Goal: Navigation & Orientation: Find specific page/section

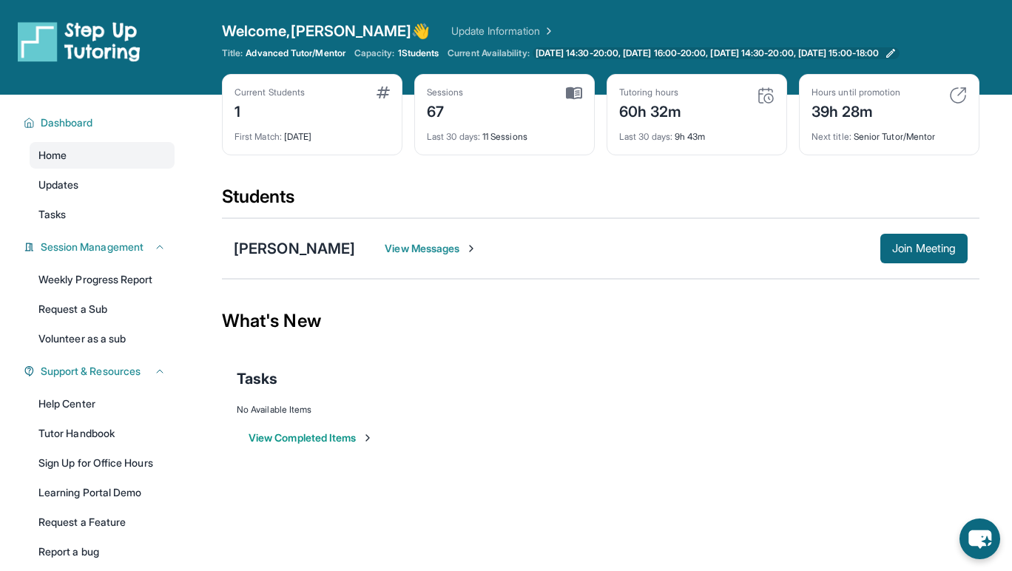
click at [596, 51] on span "[DATE] 14:30-20:00, [DATE] 16:00-20:00, [DATE] 14:30-20:00, [DATE] 15:00-18:00" at bounding box center [707, 53] width 343 height 12
click at [319, 135] on div "First Match : [DATE]" at bounding box center [312, 132] width 155 height 21
click at [326, 96] on div "Current Students 1" at bounding box center [312, 105] width 155 height 36
click at [453, 84] on div "Sessions 67 Last 30 days : 11 Sessions" at bounding box center [504, 114] width 181 height 81
click at [458, 118] on div "67" at bounding box center [445, 110] width 37 height 24
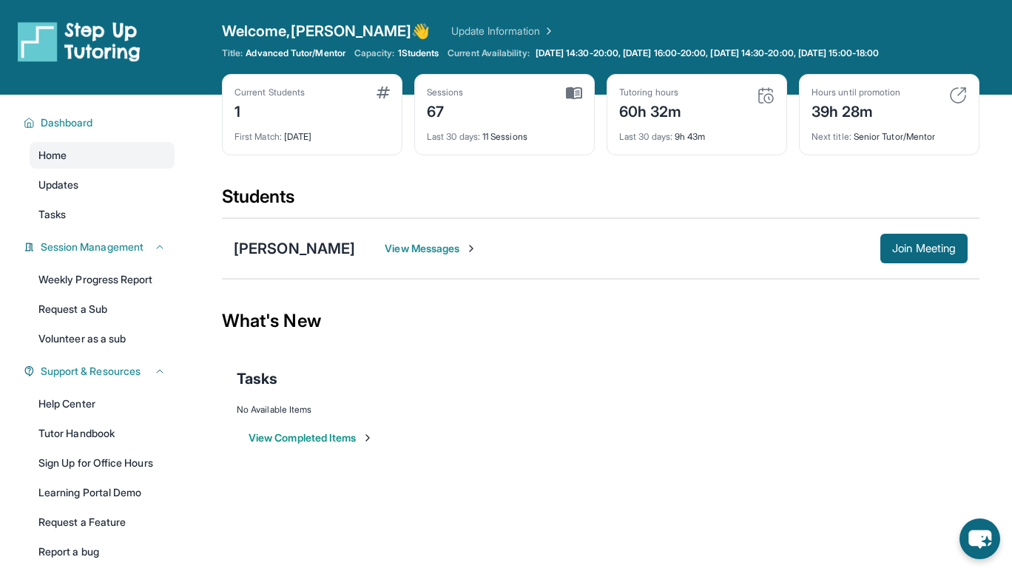
click at [642, 107] on div "60h 32m" at bounding box center [650, 110] width 63 height 24
click at [636, 98] on div "60h 32m" at bounding box center [650, 110] width 63 height 24
click at [646, 113] on div "60h 32m" at bounding box center [650, 110] width 63 height 24
click at [831, 97] on div "Hours until promotion" at bounding box center [856, 93] width 89 height 12
click at [835, 123] on div "Next title : Senior Tutor/Mentor" at bounding box center [889, 132] width 155 height 21
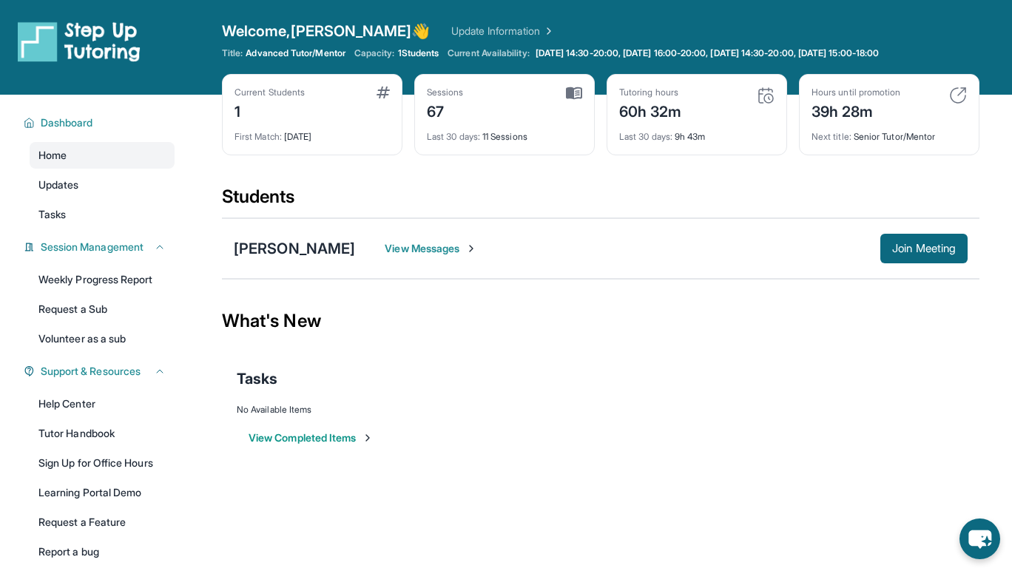
click at [965, 88] on img at bounding box center [958, 96] width 18 height 18
click at [431, 246] on span "View Messages" at bounding box center [431, 248] width 92 height 15
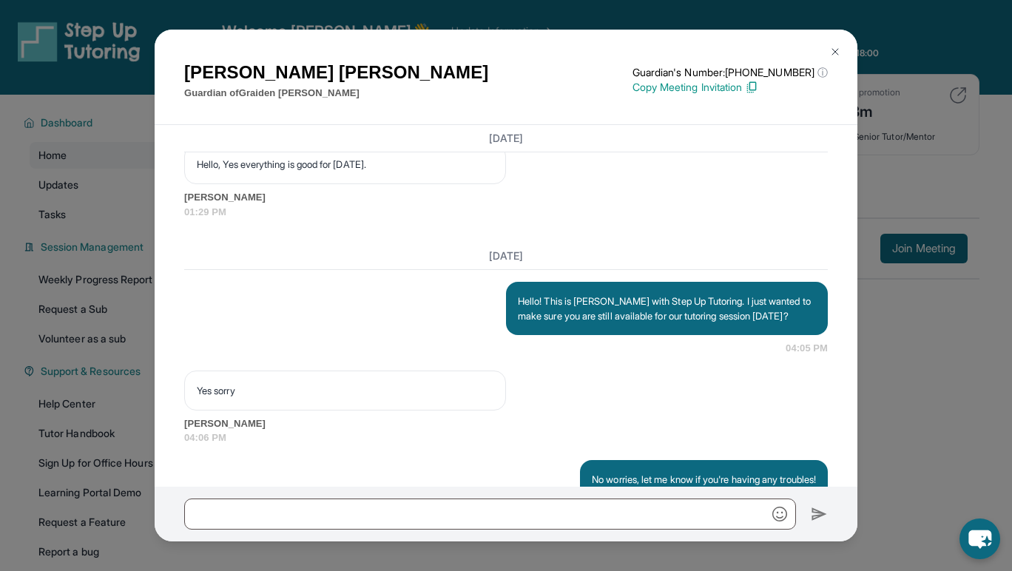
scroll to position [1449, 1]
click at [834, 51] on img at bounding box center [835, 52] width 12 height 12
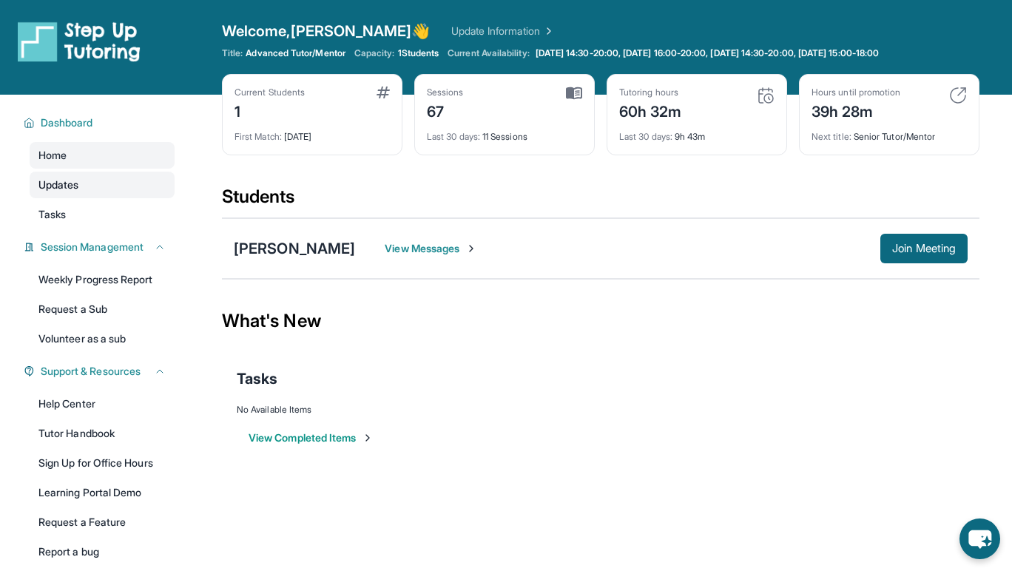
click at [74, 189] on span "Updates" at bounding box center [58, 185] width 41 height 15
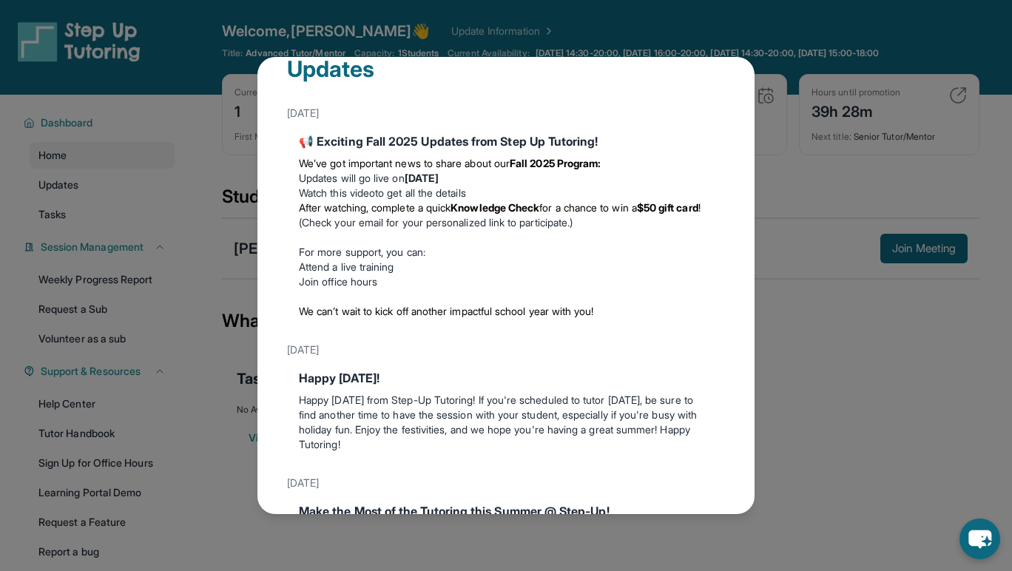
scroll to position [0, 0]
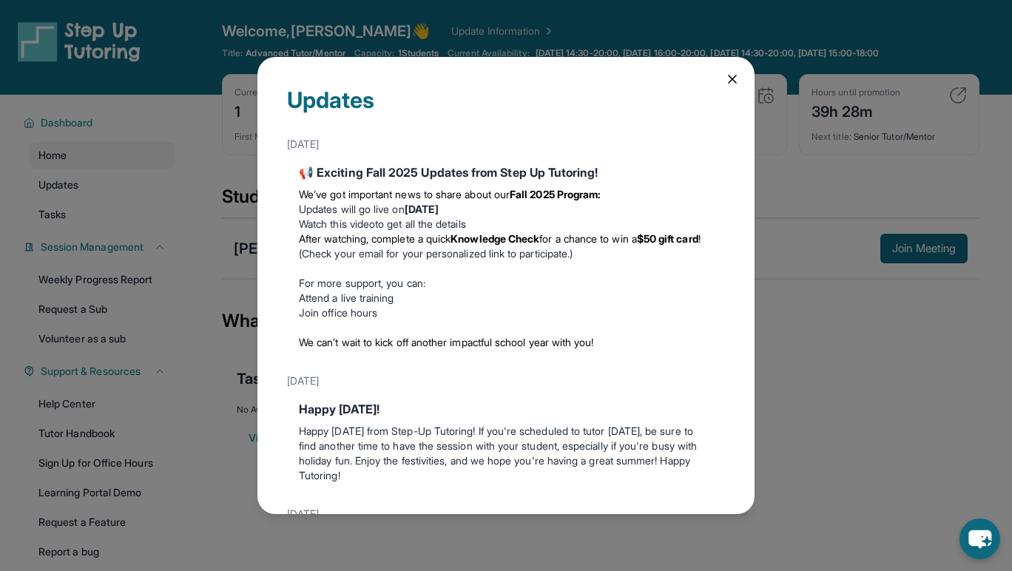
click at [733, 80] on icon at bounding box center [732, 78] width 7 height 7
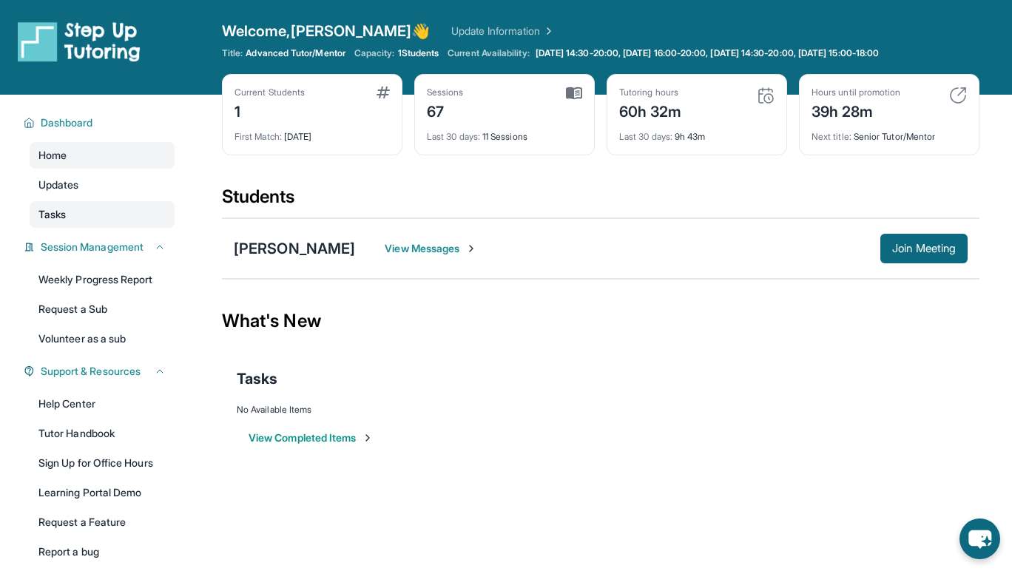
click at [131, 223] on link "Tasks" at bounding box center [102, 214] width 145 height 27
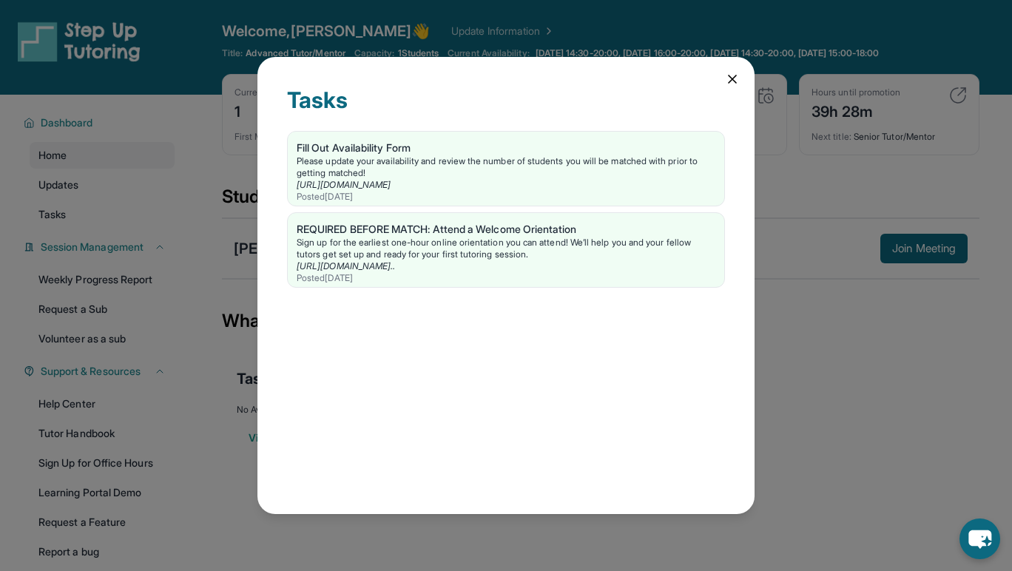
click at [734, 77] on icon at bounding box center [732, 78] width 7 height 7
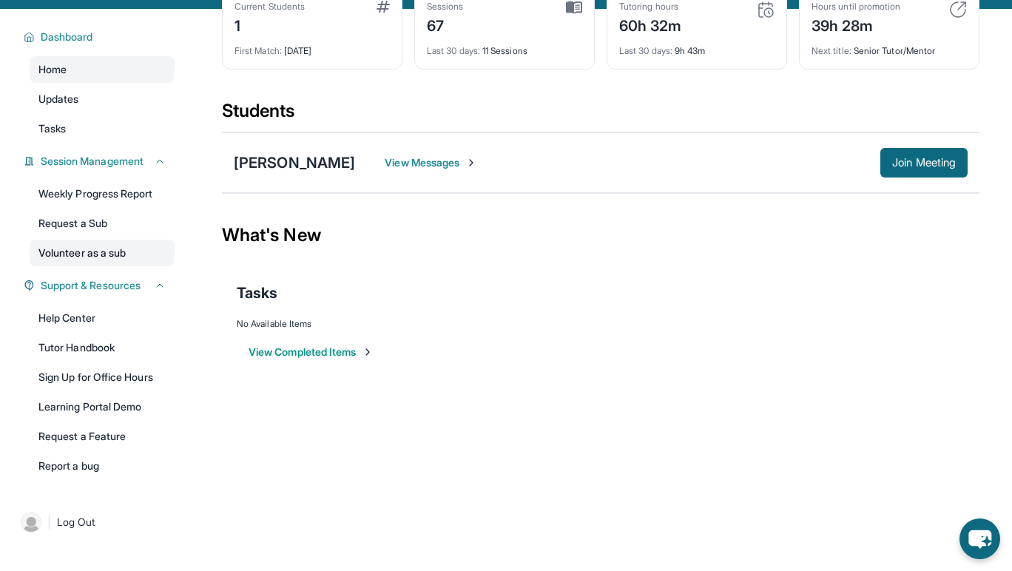
scroll to position [95, 0]
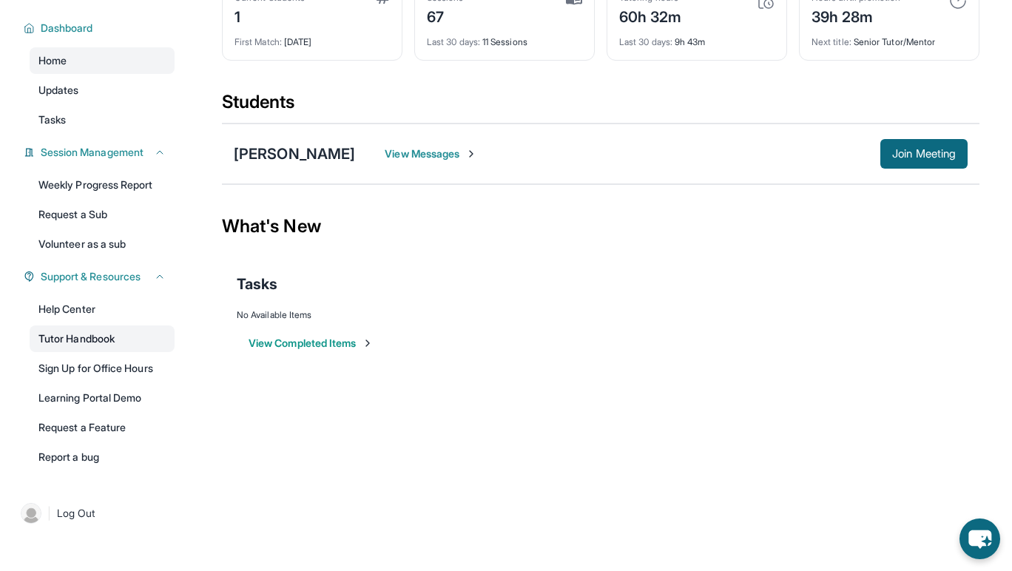
click at [59, 349] on link "Tutor Handbook" at bounding box center [102, 339] width 145 height 27
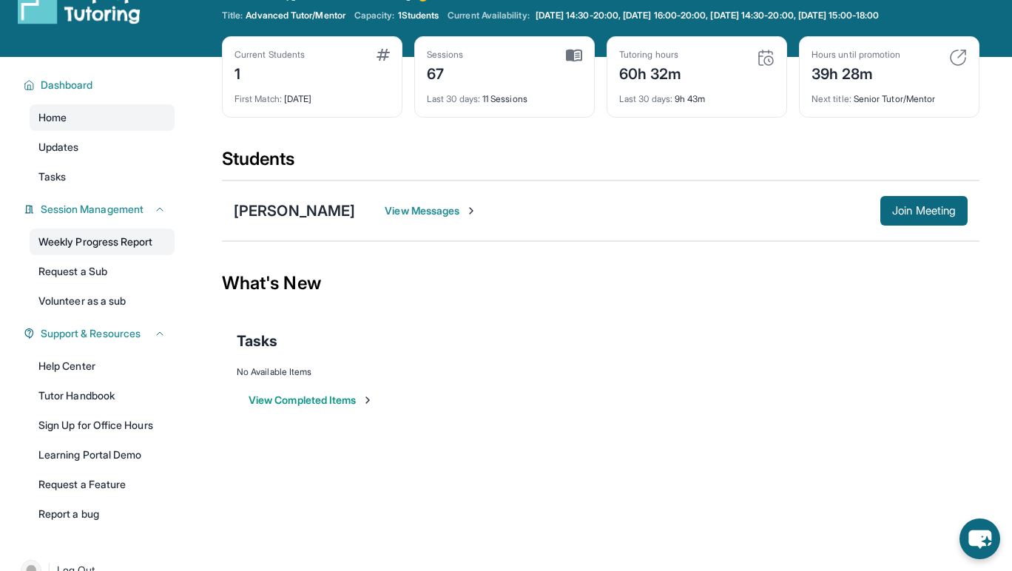
scroll to position [32, 0]
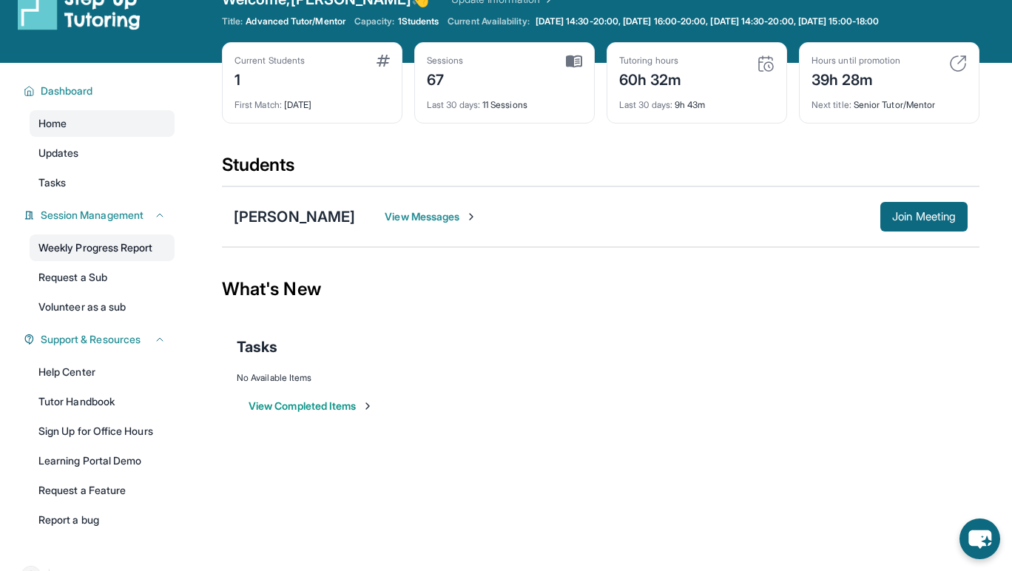
click at [116, 247] on link "Weekly Progress Report" at bounding box center [102, 248] width 145 height 27
click at [955, 231] on button "Join Meeting" at bounding box center [924, 217] width 87 height 30
